Goal: Information Seeking & Learning: Check status

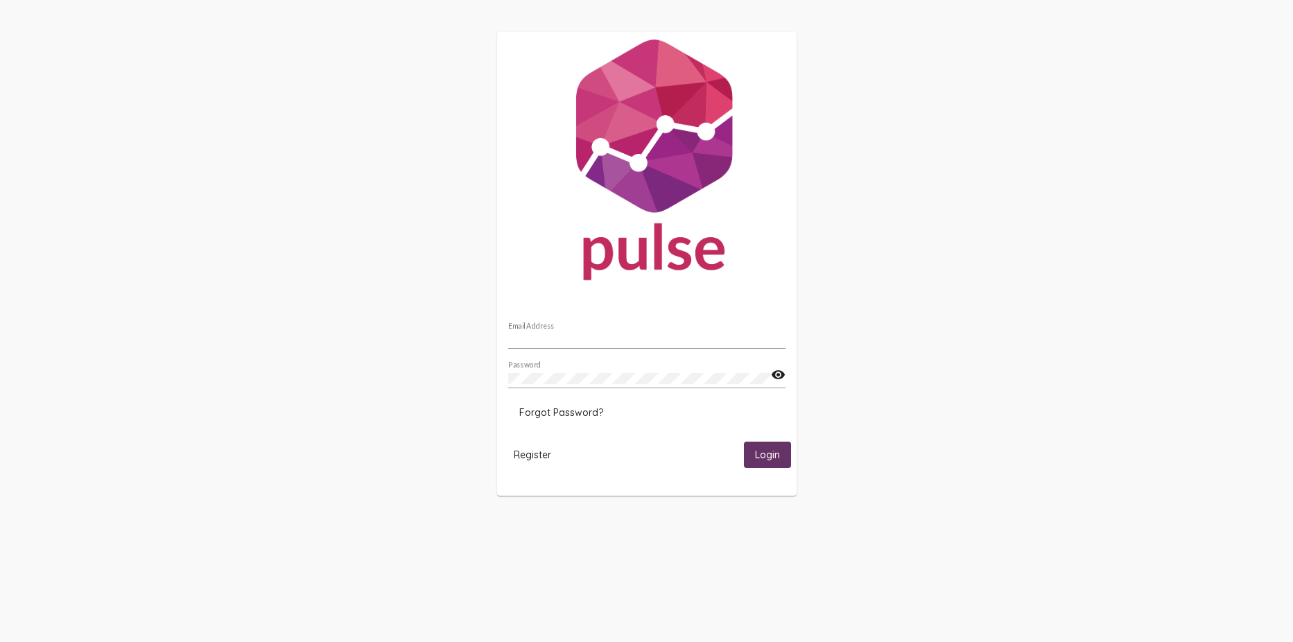
type input "[PERSON_NAME][EMAIL_ADDRESS][DOMAIN_NAME]"
click at [765, 457] on span "Login" at bounding box center [767, 455] width 25 height 12
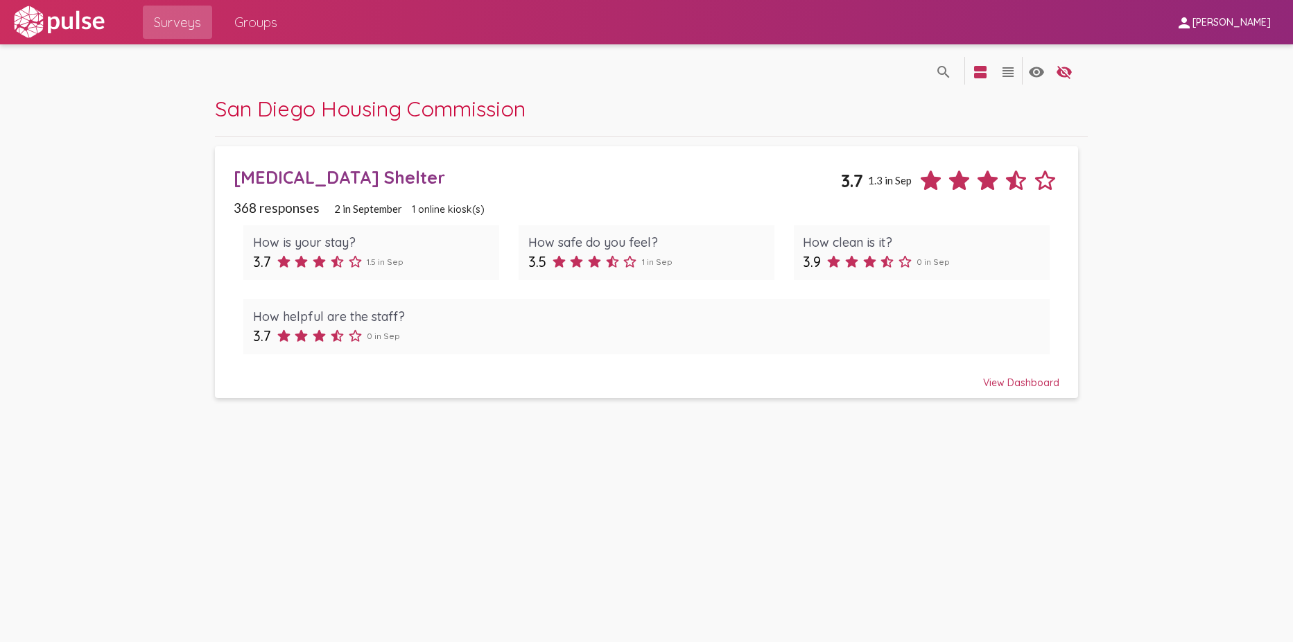
click at [1051, 376] on div "View Dashboard" at bounding box center [646, 376] width 825 height 25
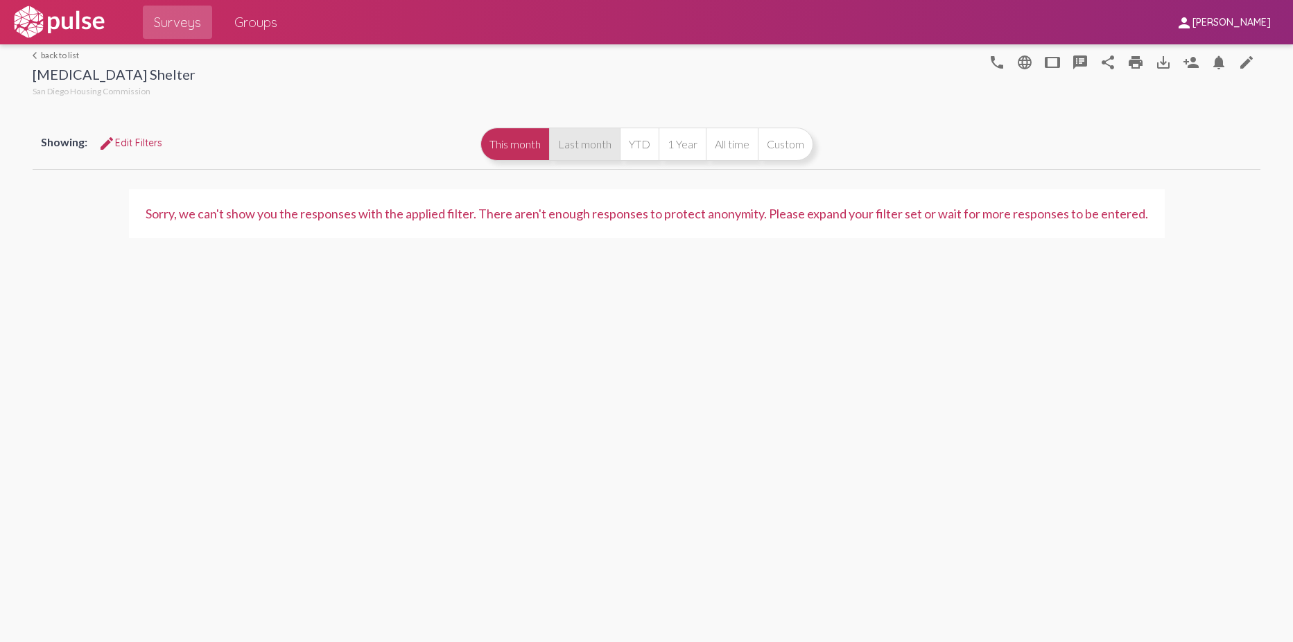
click at [568, 148] on button "Last month" at bounding box center [584, 144] width 71 height 33
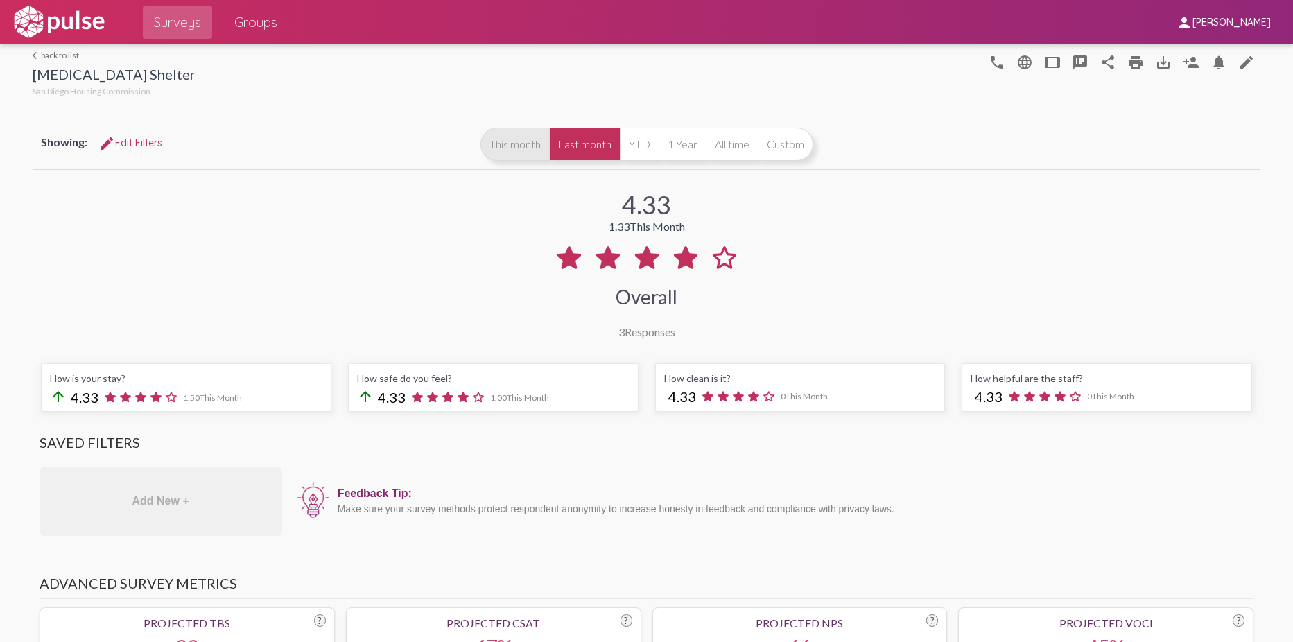
click at [490, 157] on button "This month" at bounding box center [515, 144] width 69 height 33
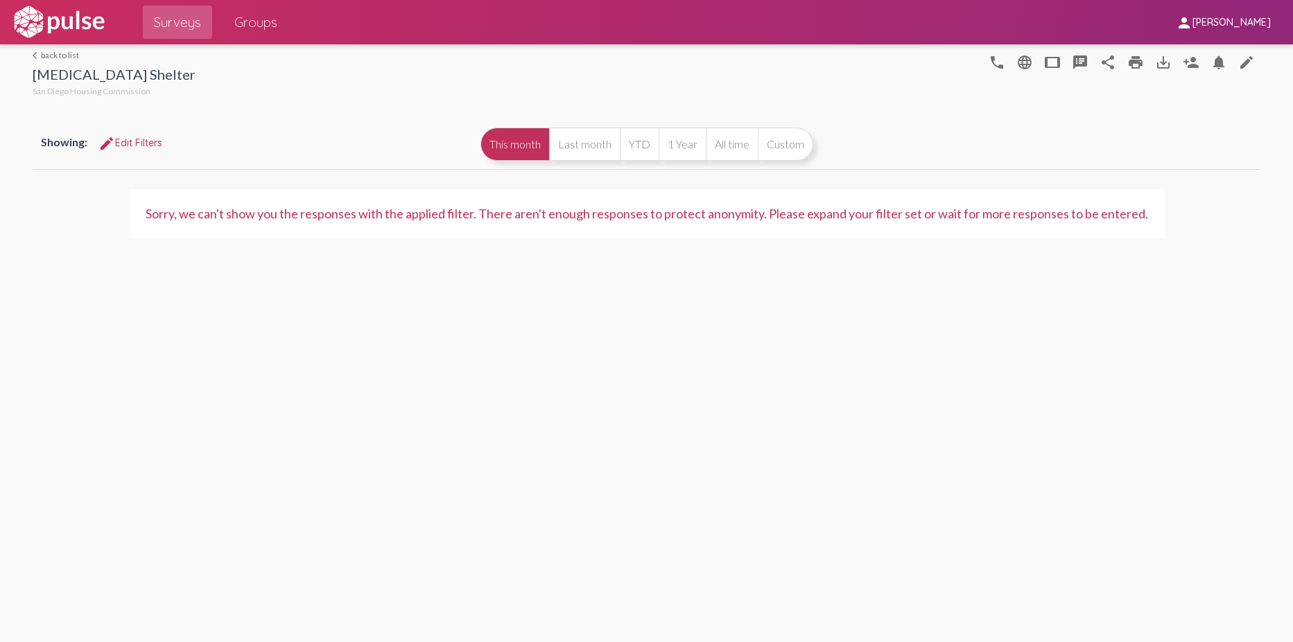
click at [133, 146] on span "edit Edit Filters" at bounding box center [130, 143] width 64 height 12
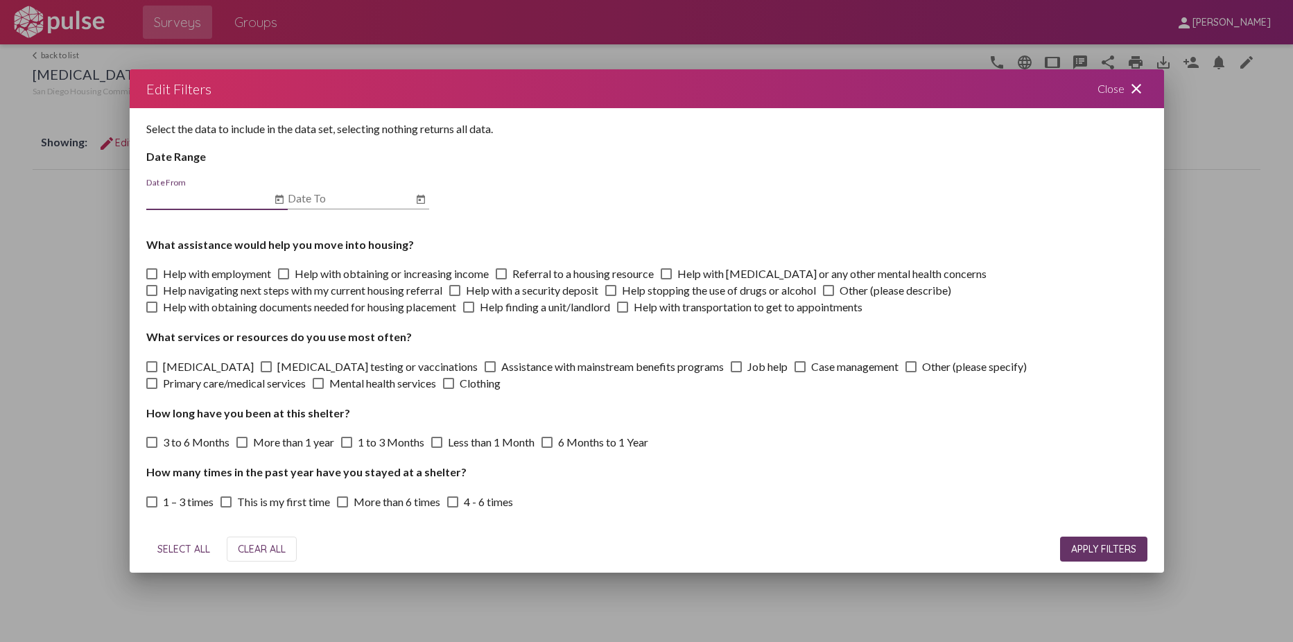
scroll to position [184, 0]
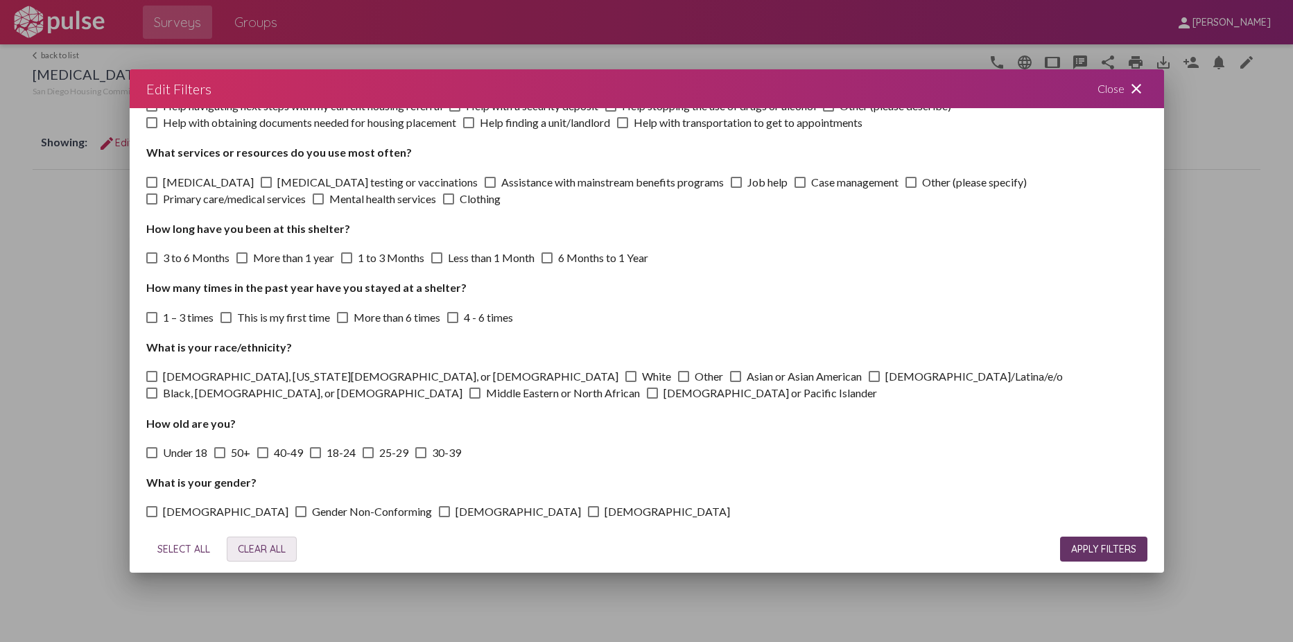
click at [264, 543] on span "CLEAR ALL" at bounding box center [262, 549] width 48 height 12
click at [1094, 542] on button "APPLY FILTERS" at bounding box center [1103, 549] width 87 height 25
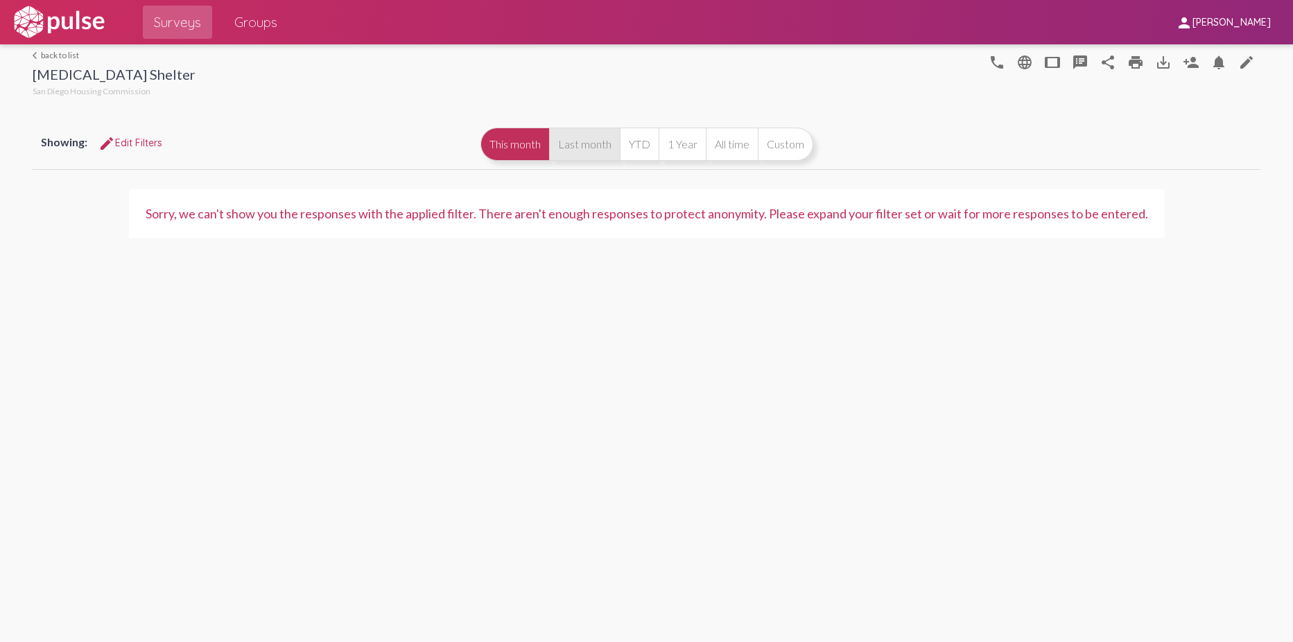
click at [566, 140] on button "Last month" at bounding box center [584, 144] width 71 height 33
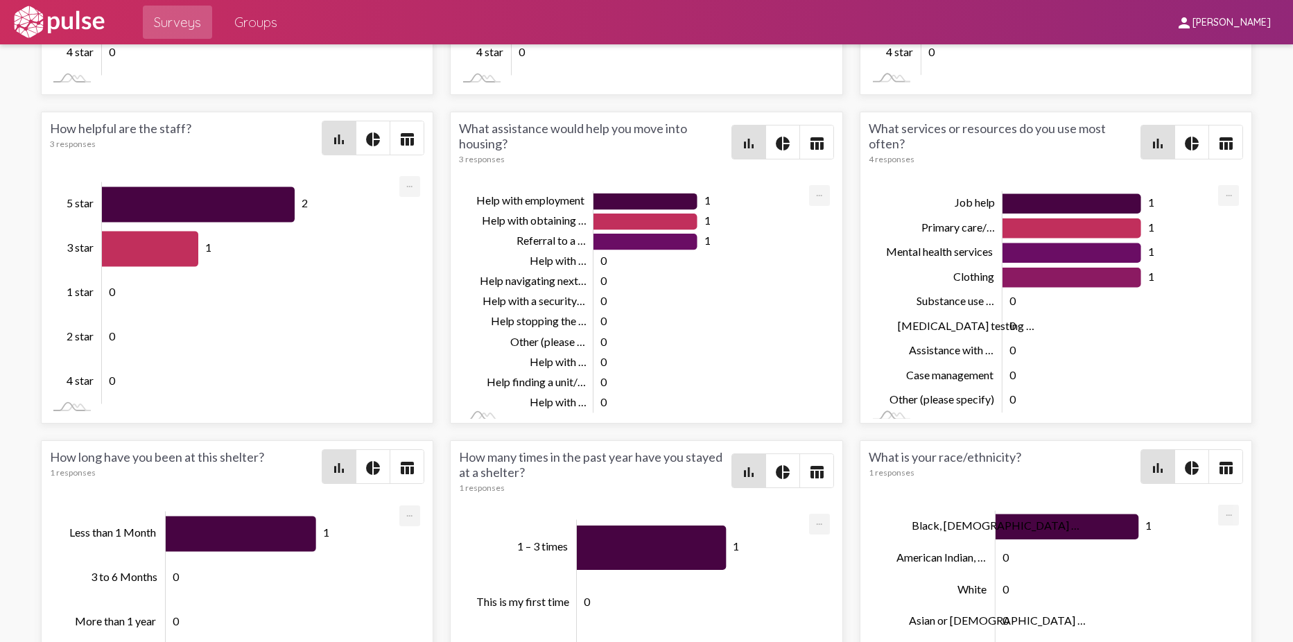
scroll to position [2325, 0]
